Goal: Task Accomplishment & Management: Manage account settings

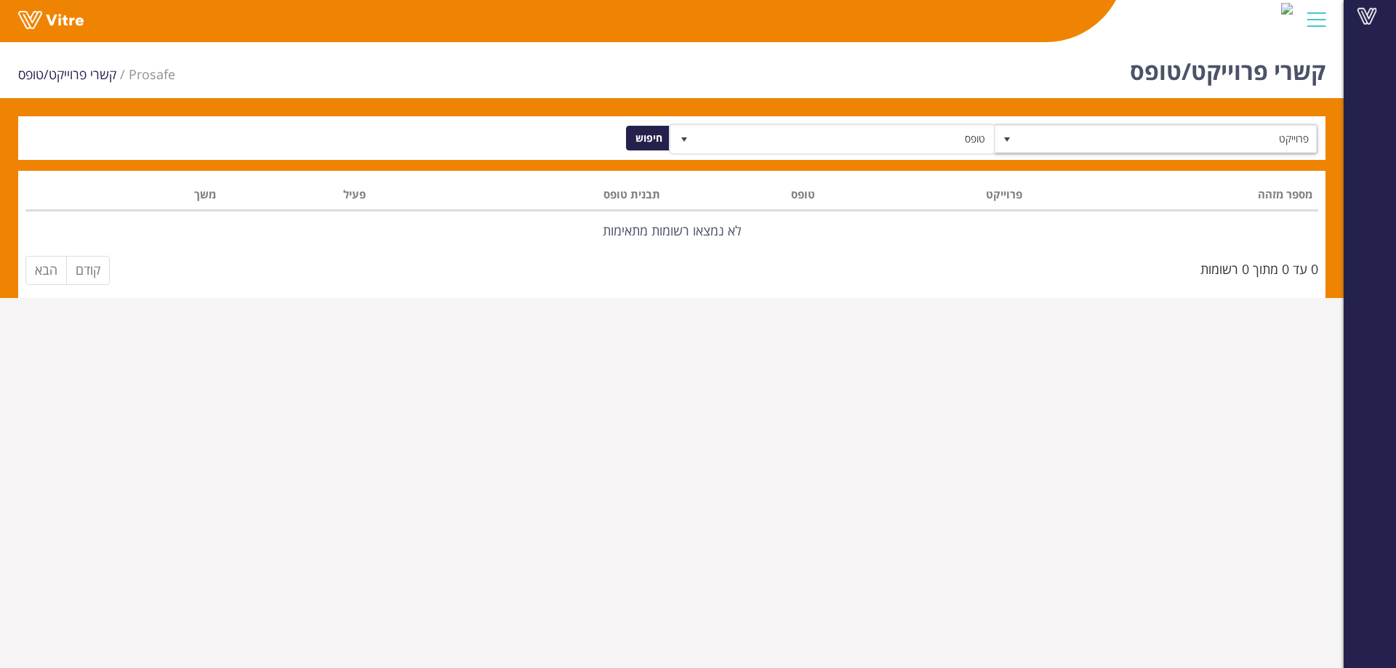
click at [1229, 129] on span "פרוייקט" at bounding box center [1168, 139] width 297 height 26
drag, startPoint x: 1103, startPoint y: 76, endPoint x: 1131, endPoint y: 71, distance: 28.8
click at [1103, 76] on div "קשרי פרוייקט/טופס Prosafe קשרי פרוייקט/טופס" at bounding box center [671, 67] width 1343 height 62
click at [1369, 15] on span at bounding box center [1366, 15] width 36 height 17
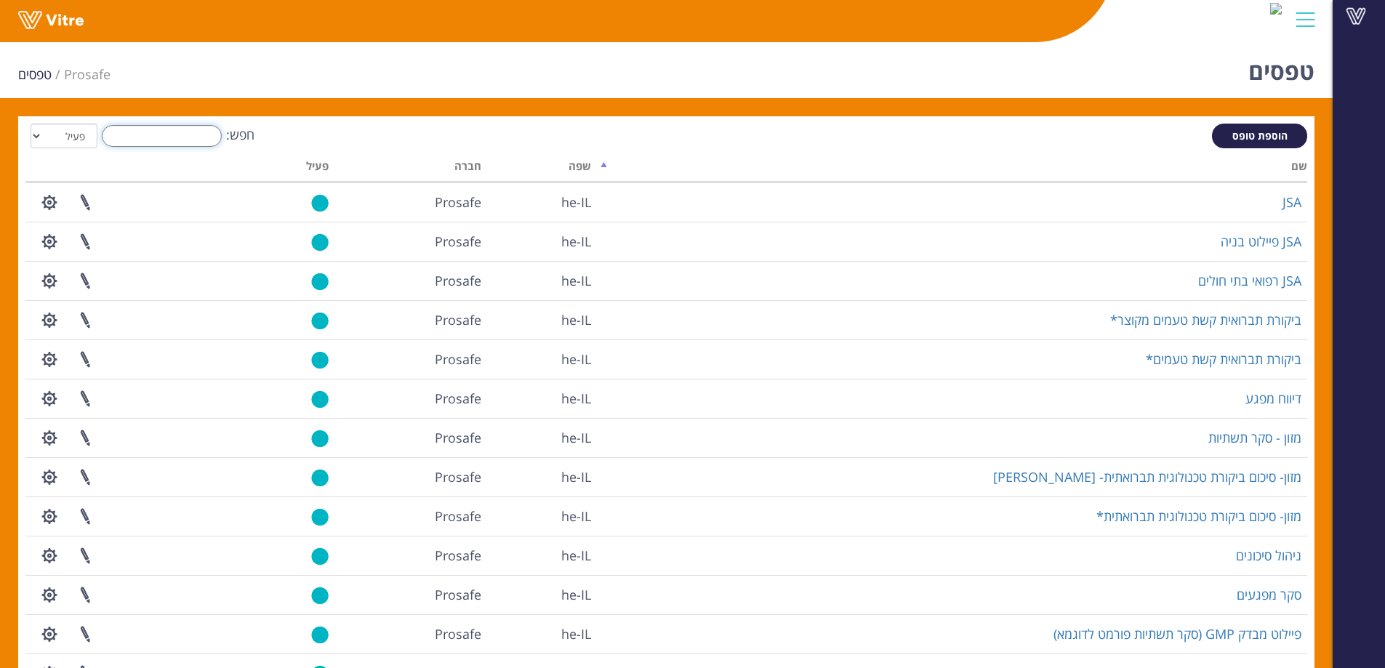
click at [166, 132] on input "חפש:" at bounding box center [162, 136] width 120 height 22
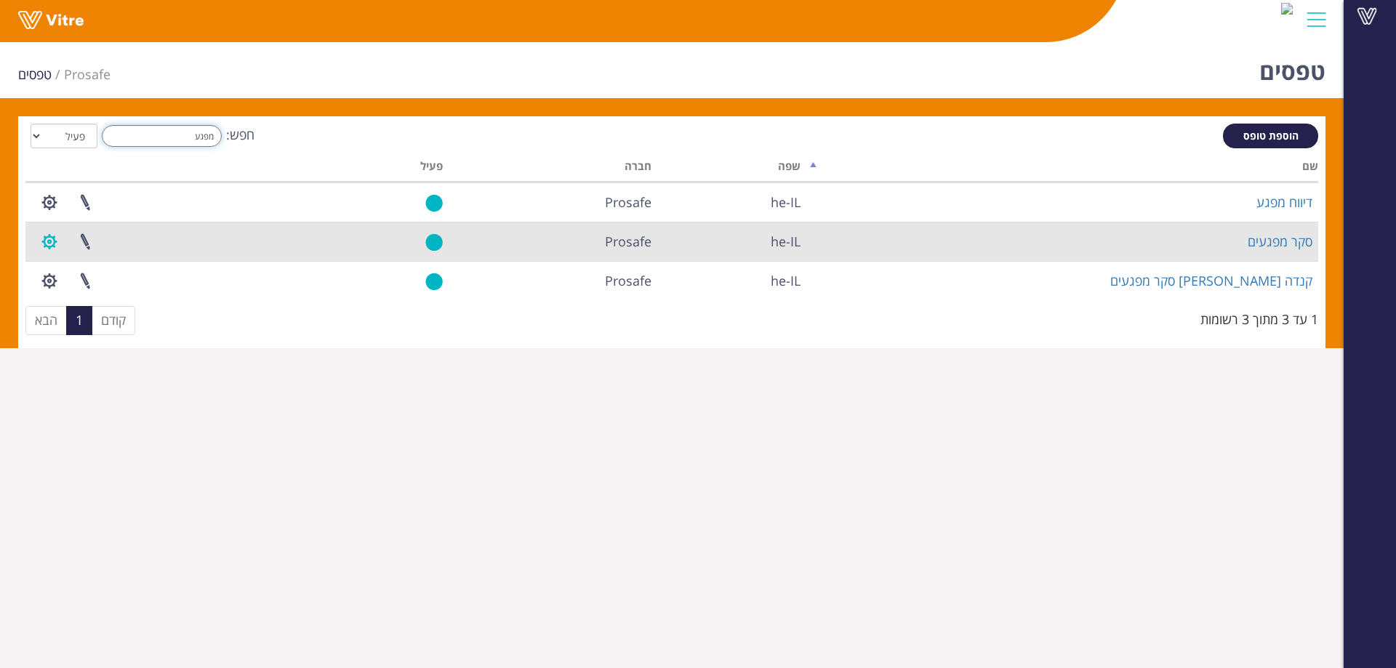
type input "מפגע"
click at [46, 241] on button "button" at bounding box center [49, 241] width 36 height 39
click at [100, 294] on link "הגדרת משתמשים" at bounding box center [89, 295] width 115 height 19
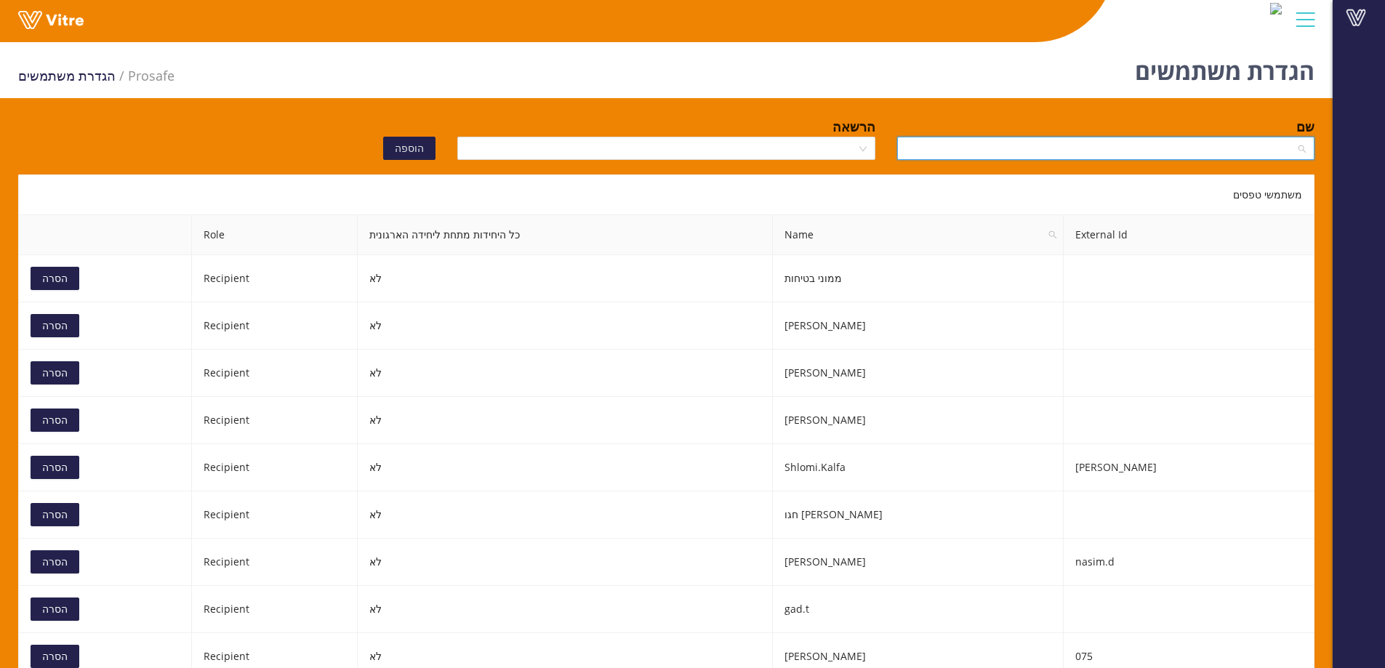
click at [1143, 152] on input "search" at bounding box center [1101, 148] width 390 height 22
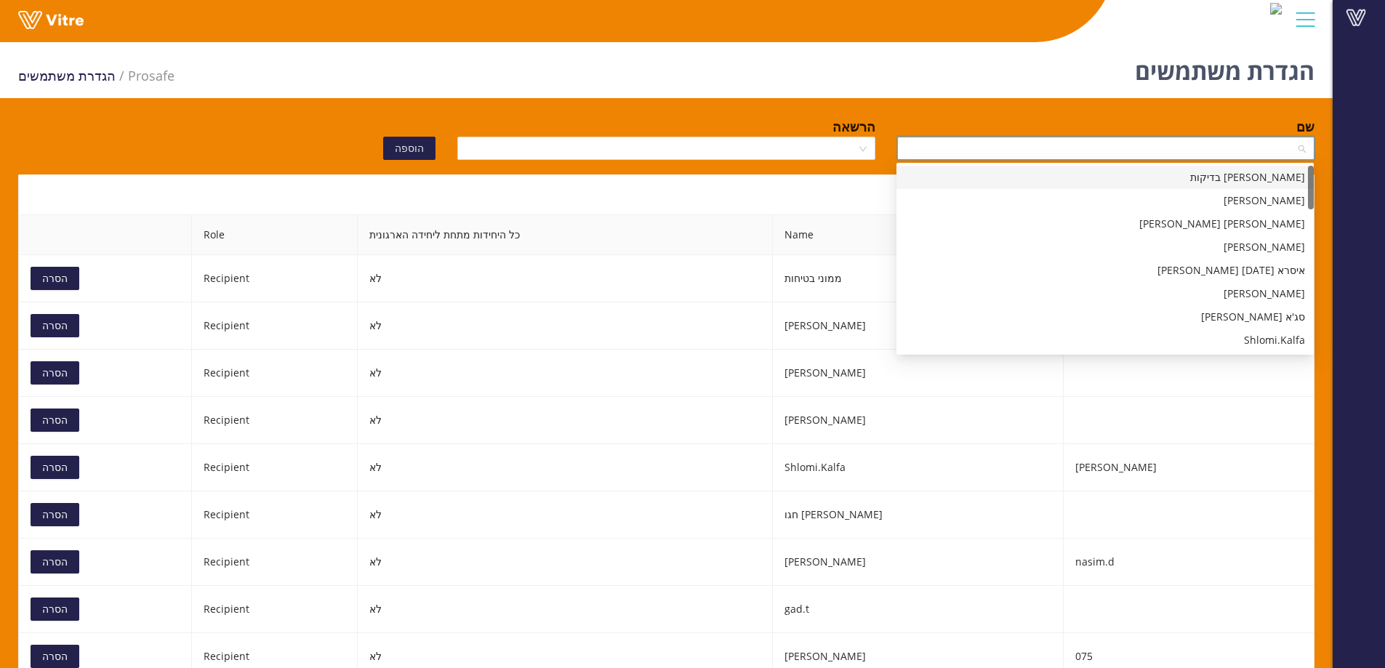
click at [1191, 146] on input "search" at bounding box center [1101, 148] width 390 height 22
type input "רענ"
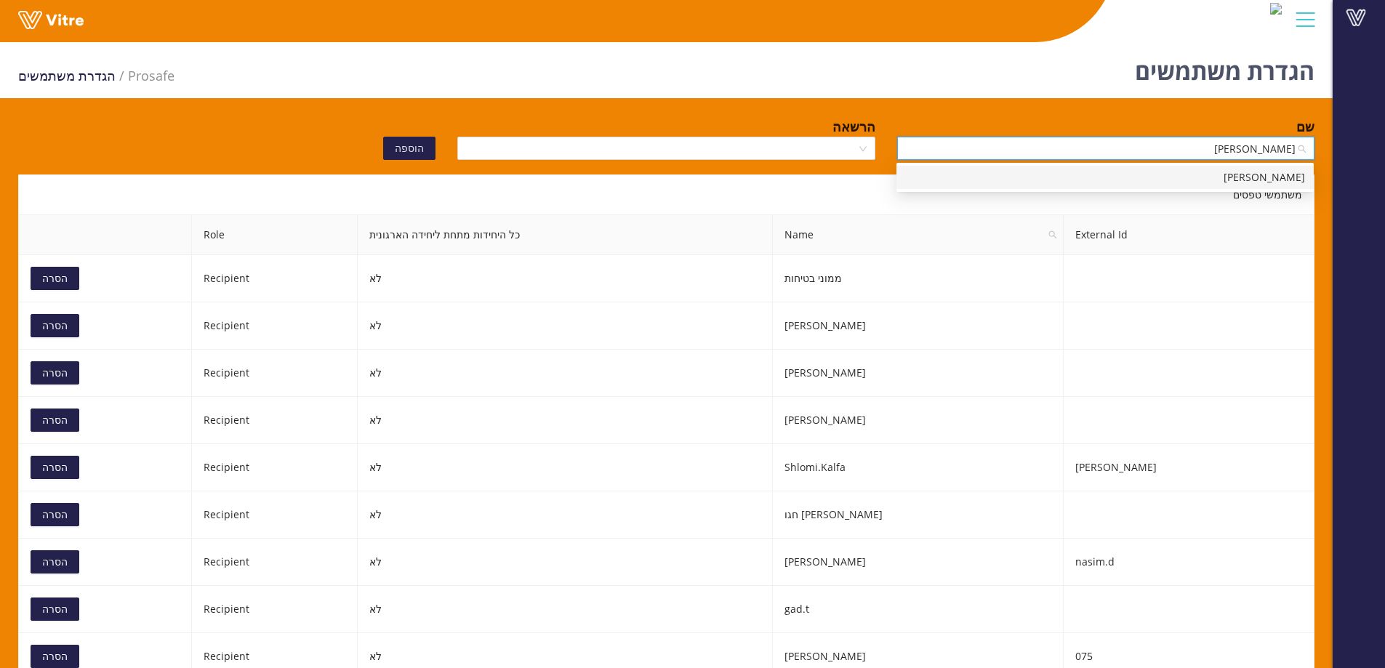
click at [1198, 178] on div "רענן אלוני R" at bounding box center [1105, 177] width 400 height 16
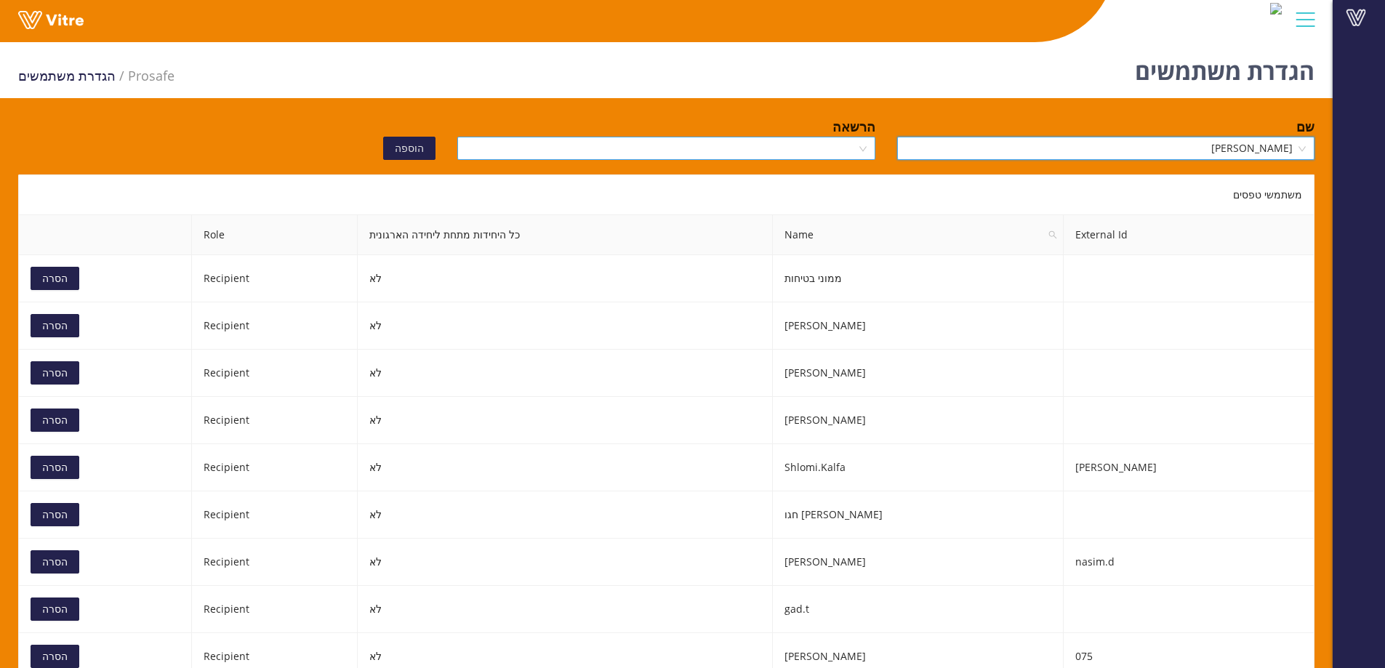
click at [802, 150] on input "search" at bounding box center [661, 148] width 390 height 22
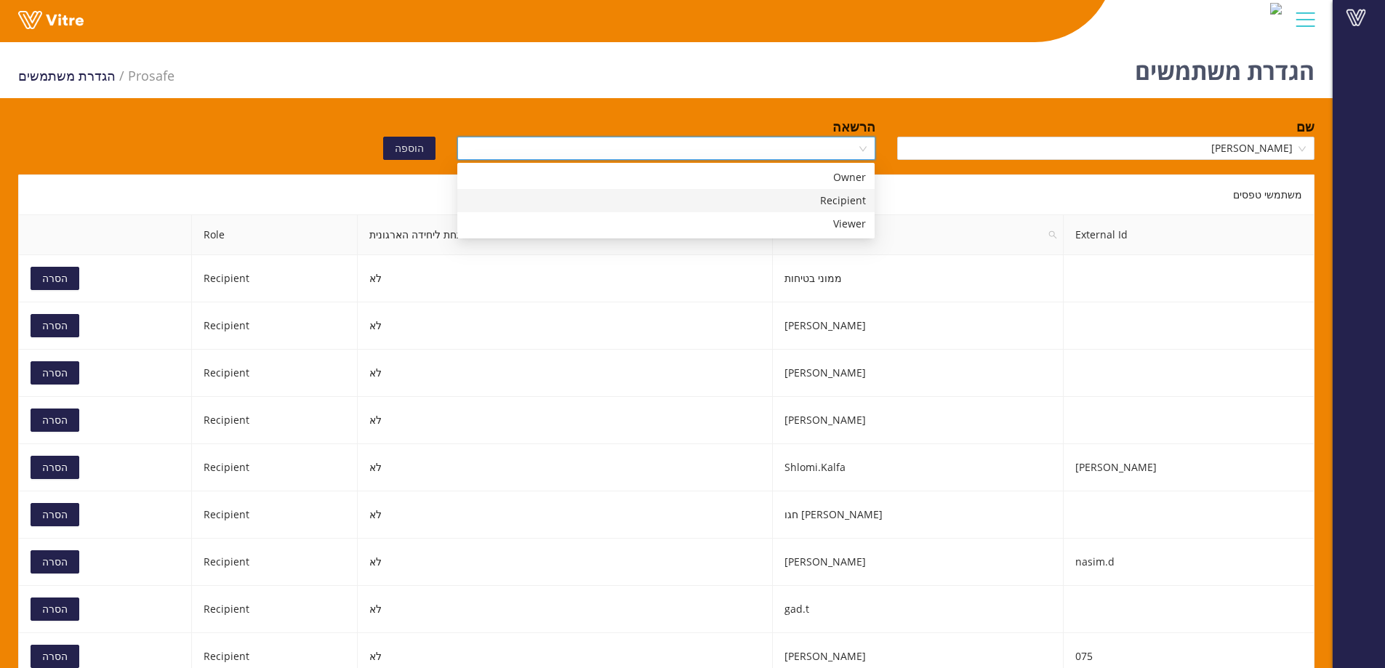
click at [800, 201] on div "Recipient" at bounding box center [666, 201] width 400 height 16
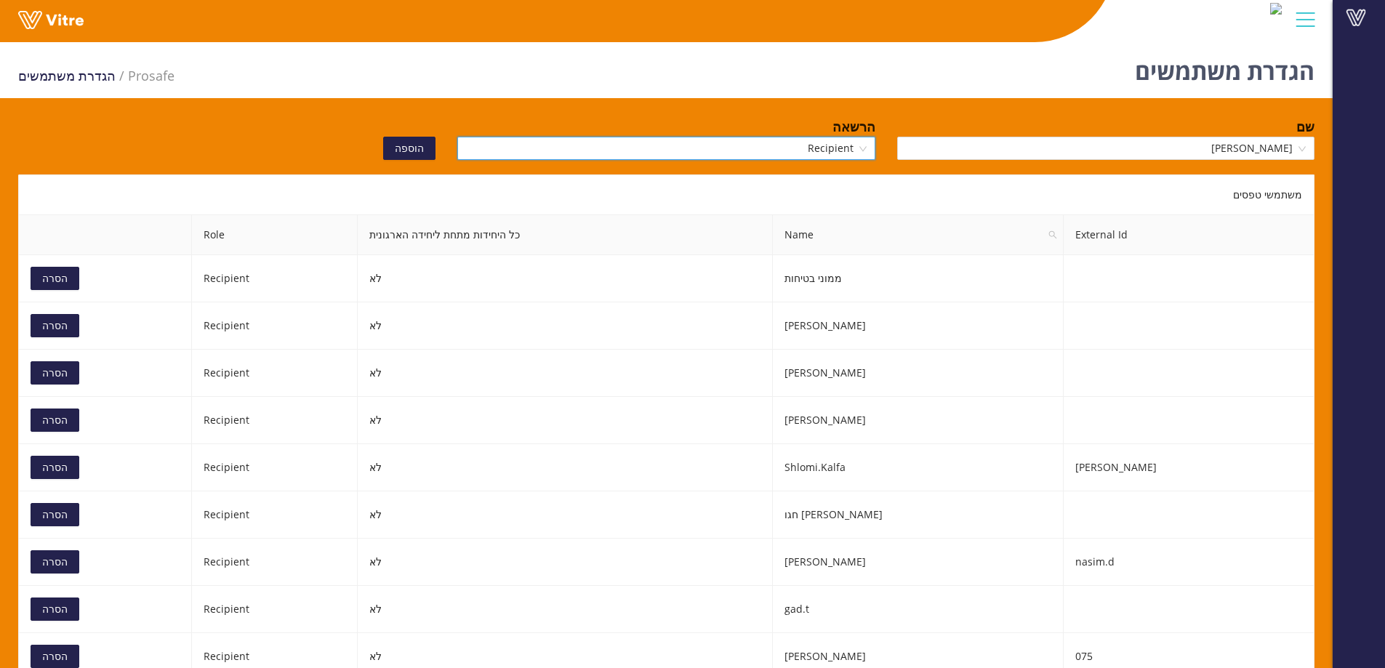
click at [403, 146] on span "הוספה" at bounding box center [409, 148] width 29 height 16
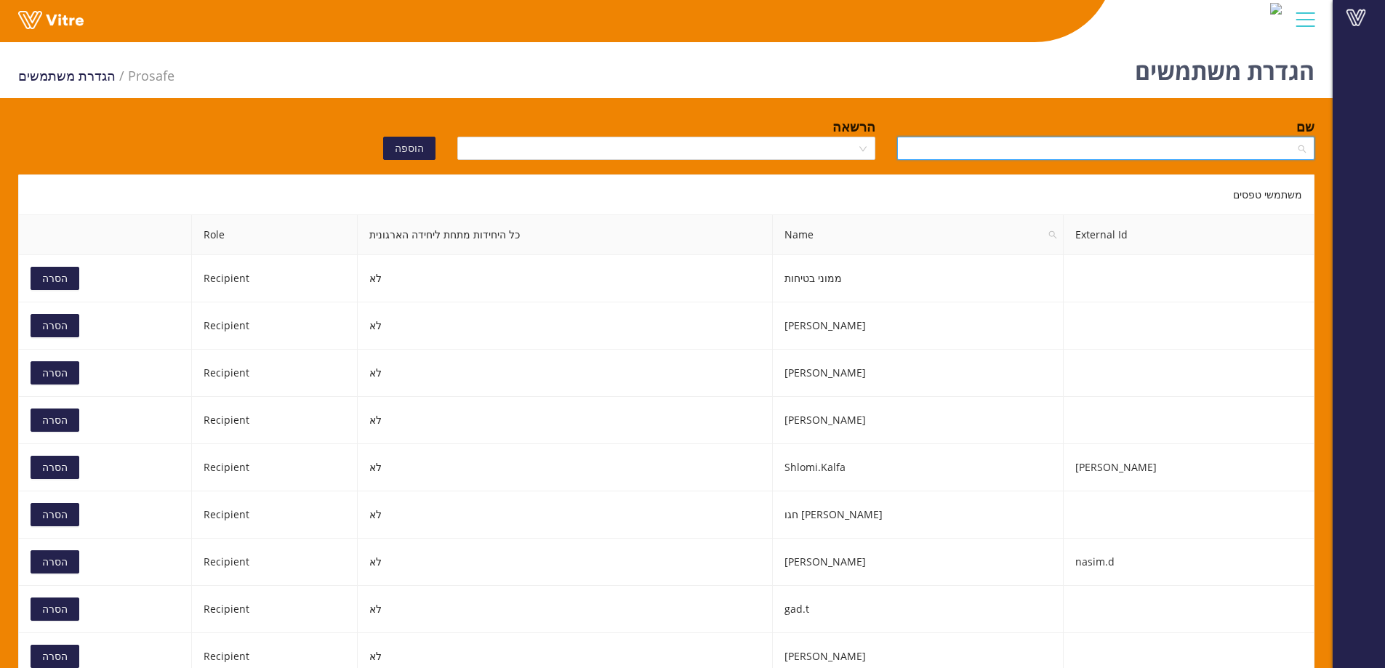
click at [1031, 150] on input "search" at bounding box center [1101, 148] width 390 height 22
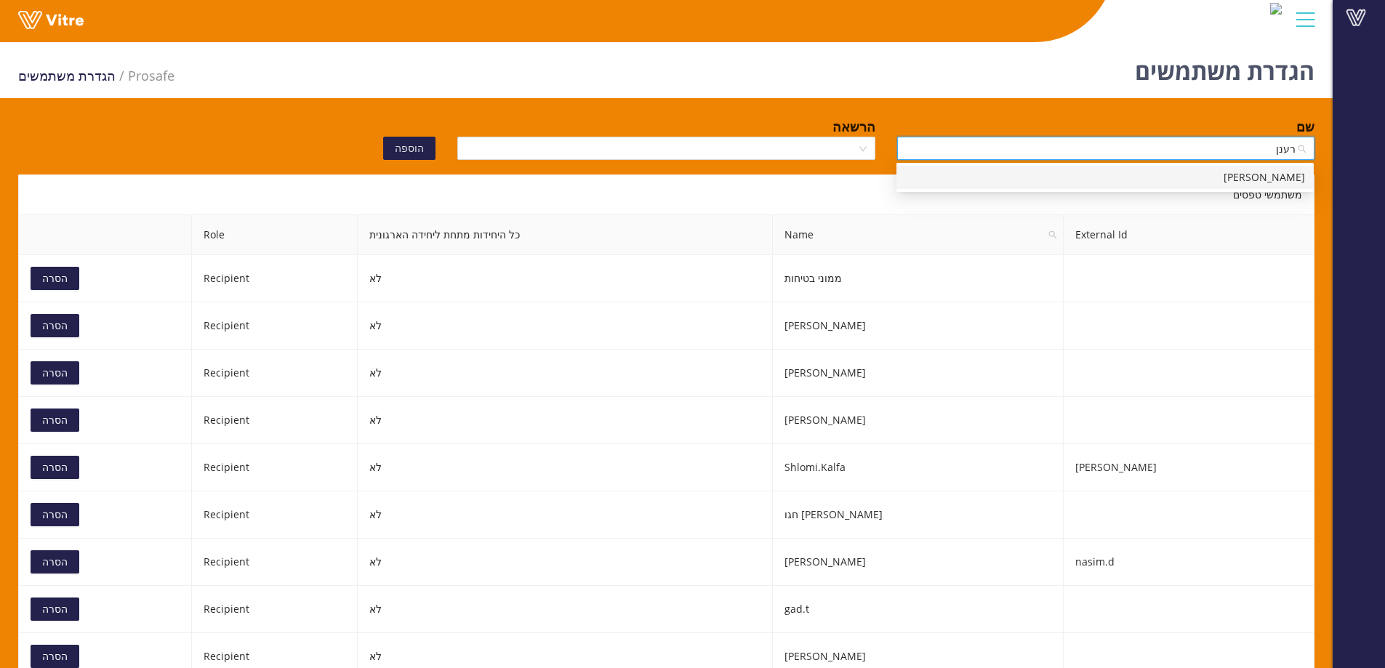
type input "רענן"
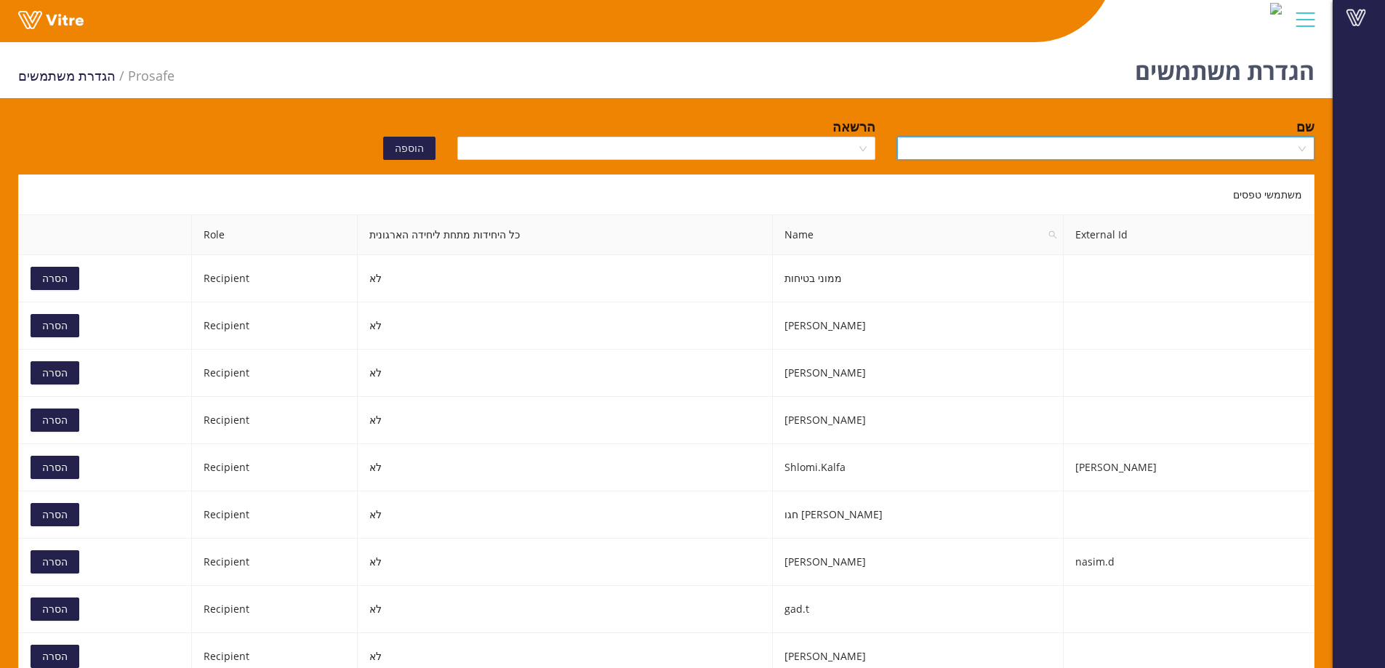
click at [1353, 13] on span at bounding box center [1355, 17] width 36 height 17
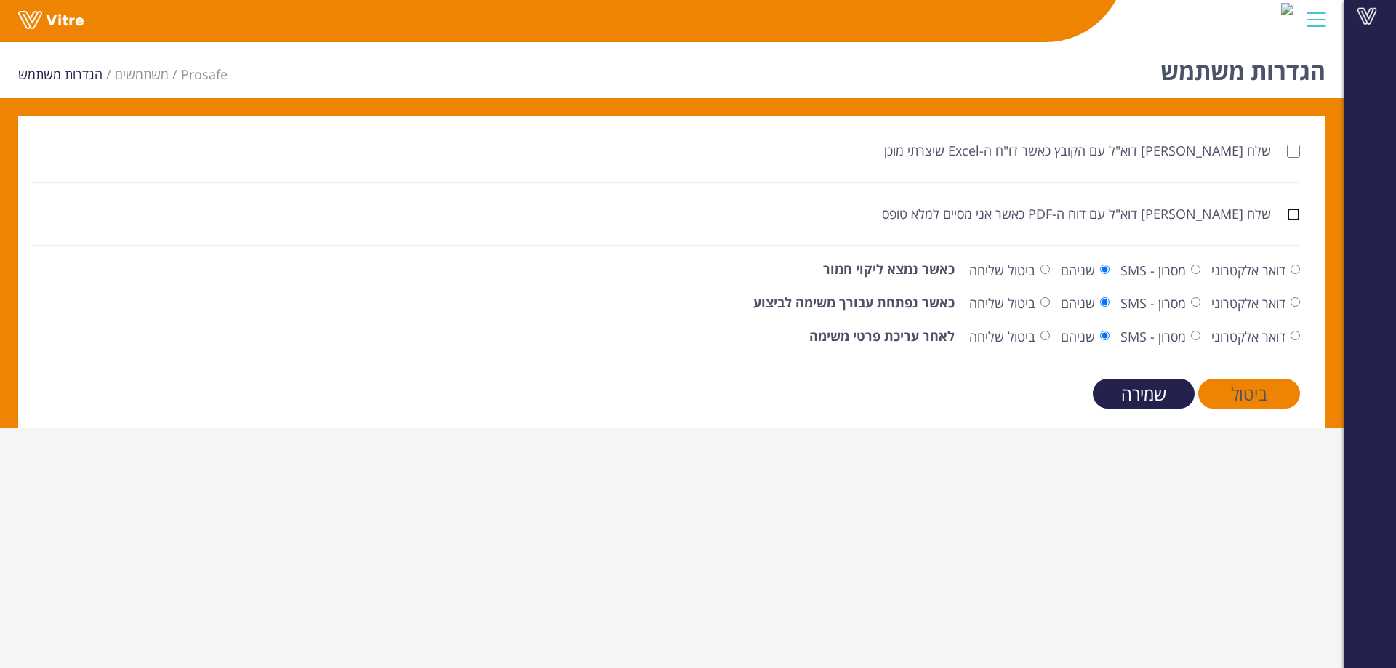
click at [1294, 218] on input "שלח [PERSON_NAME] דוא"ל עם דוח ה-PDF כאשר אני מסיים למלא טופס" at bounding box center [1292, 214] width 13 height 13
checkbox input "true"
click at [1151, 392] on input "שמירה" at bounding box center [1143, 394] width 102 height 30
click at [1362, 8] on span at bounding box center [1366, 15] width 36 height 17
